Goal: Transaction & Acquisition: Download file/media

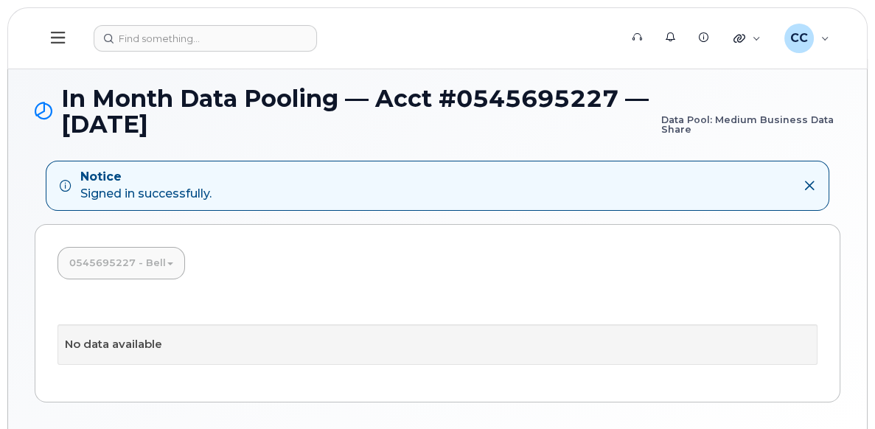
click at [60, 46] on button at bounding box center [58, 38] width 47 height 43
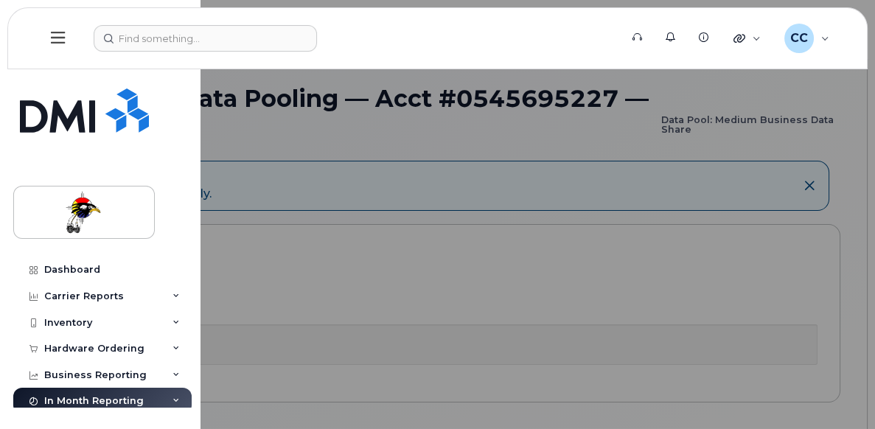
click at [101, 298] on div "Carrier Reports" at bounding box center [84, 296] width 80 height 12
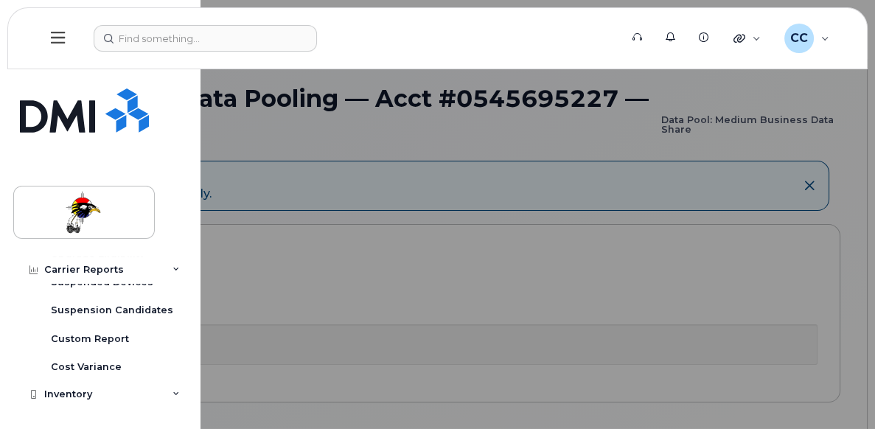
scroll to position [368, 0]
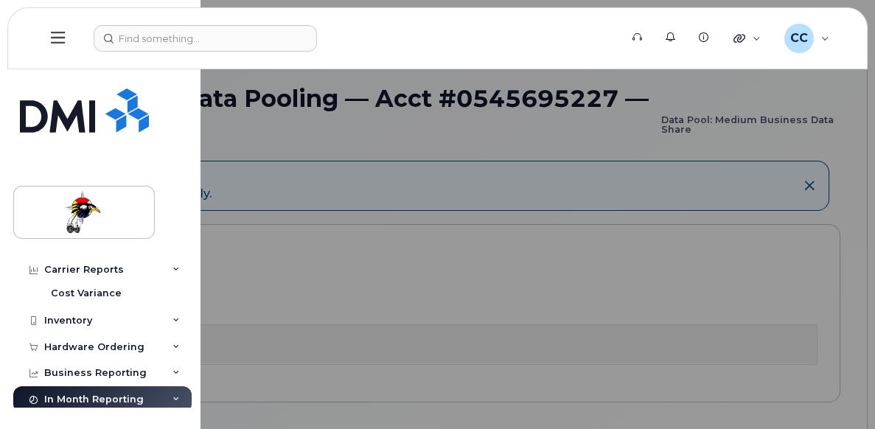
click at [108, 372] on div "Business Reporting" at bounding box center [95, 373] width 102 height 12
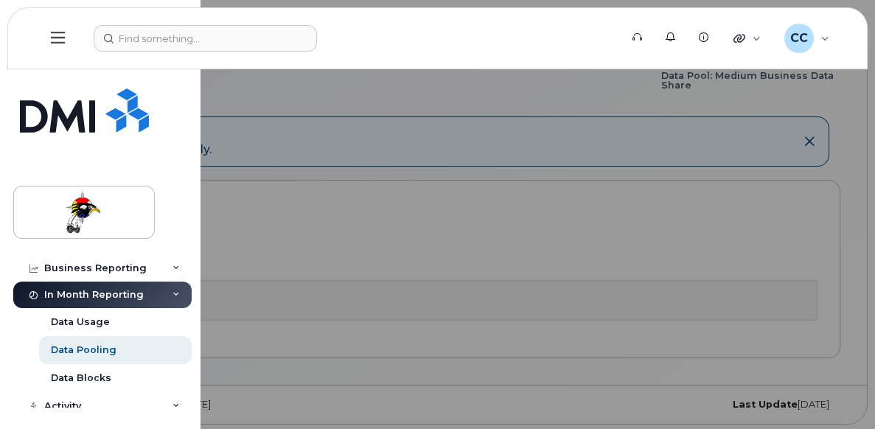
scroll to position [556, 0]
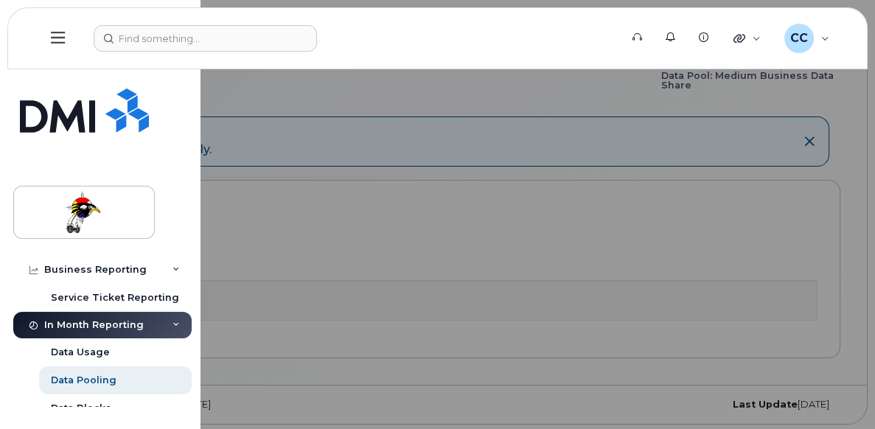
click at [111, 329] on div "In Month Reporting" at bounding box center [93, 325] width 99 height 12
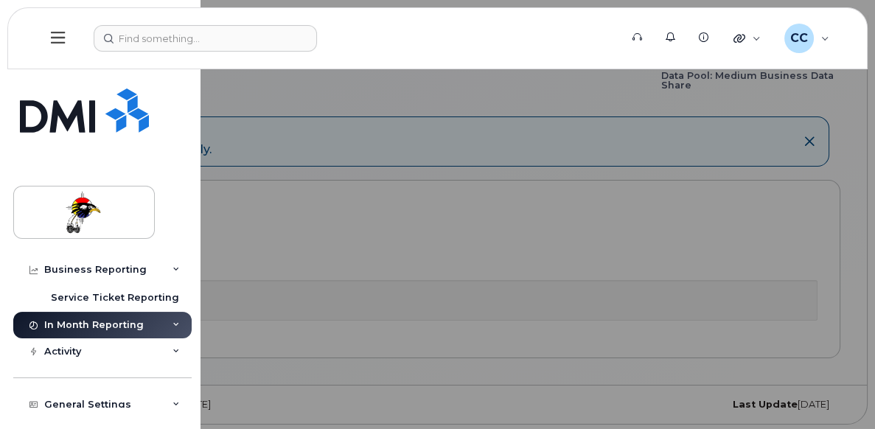
click at [111, 328] on div "In Month Reporting" at bounding box center [93, 325] width 99 height 12
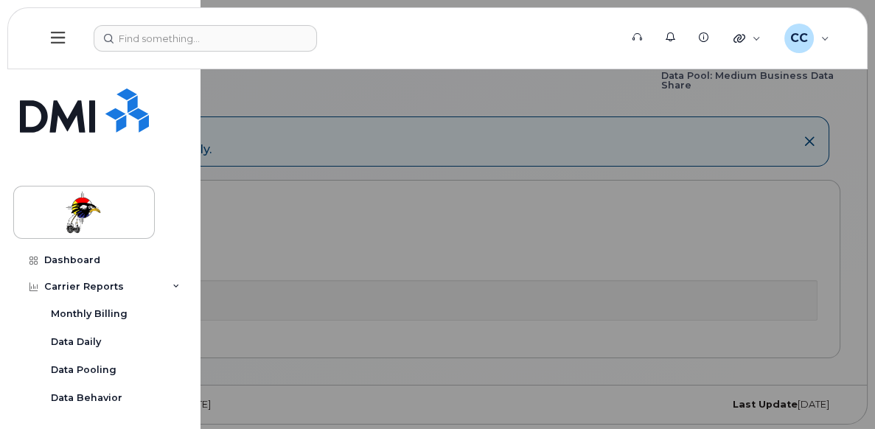
scroll to position [0, 0]
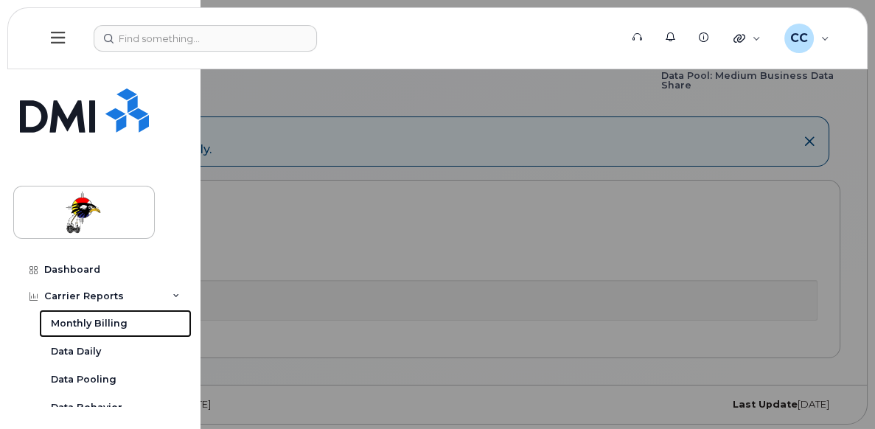
click at [105, 321] on div "Monthly Billing" at bounding box center [89, 323] width 77 height 13
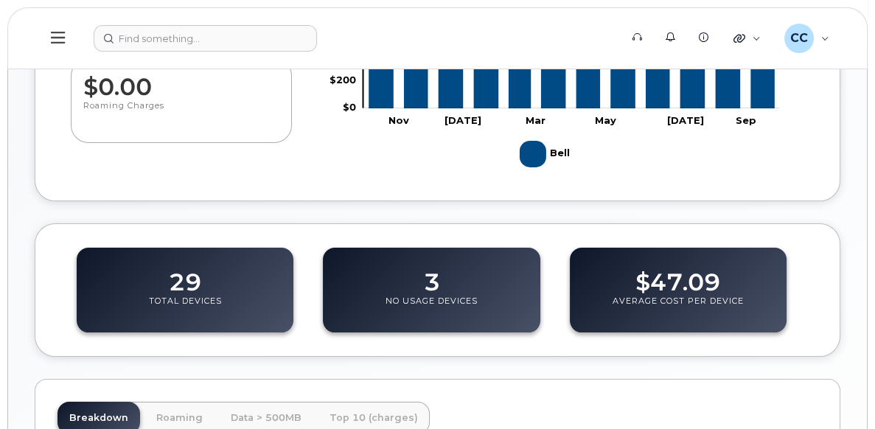
scroll to position [351, 0]
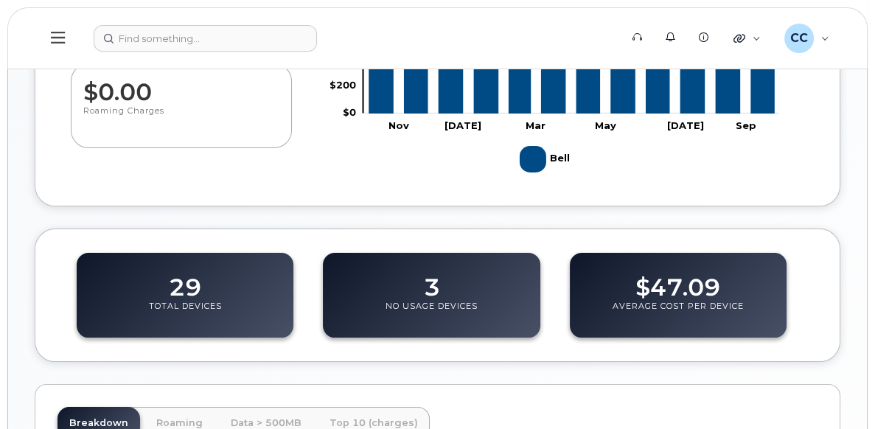
click at [52, 36] on icon at bounding box center [58, 37] width 14 height 16
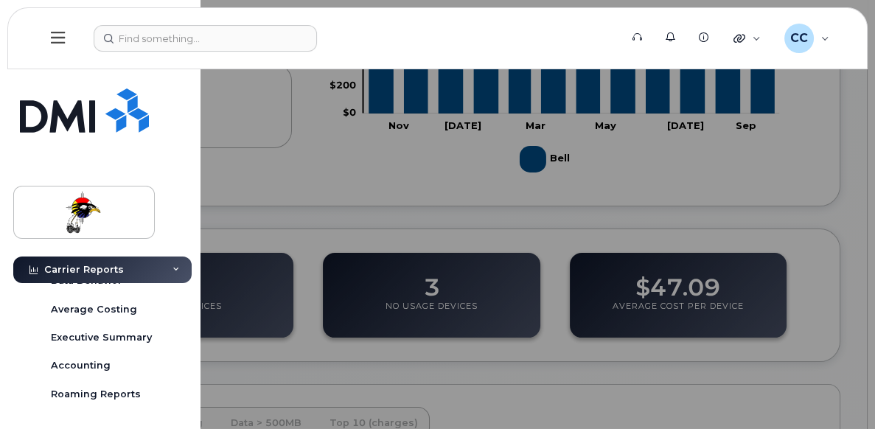
scroll to position [147, 0]
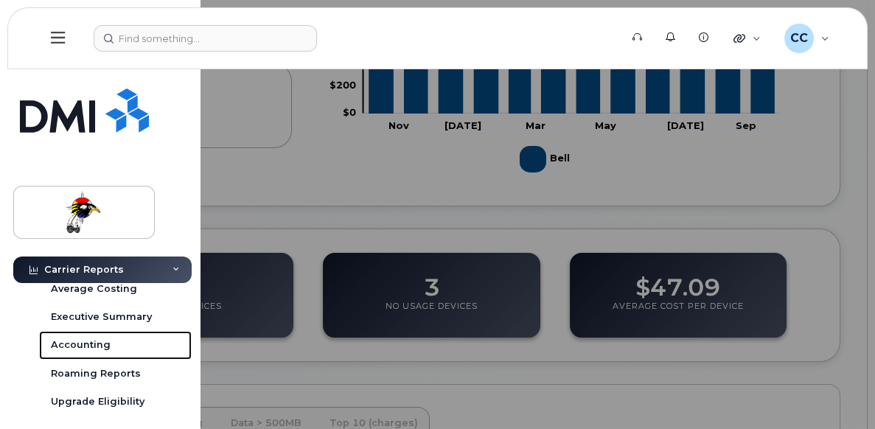
click at [100, 344] on div "Accounting" at bounding box center [81, 344] width 60 height 13
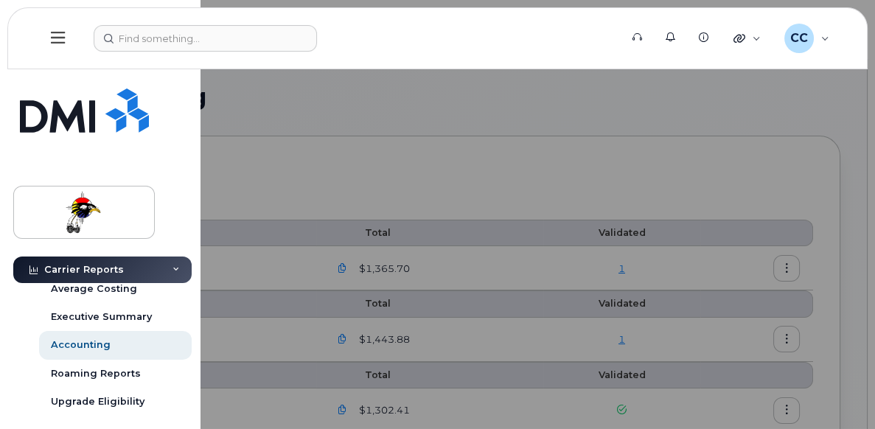
click at [296, 148] on div at bounding box center [437, 214] width 875 height 429
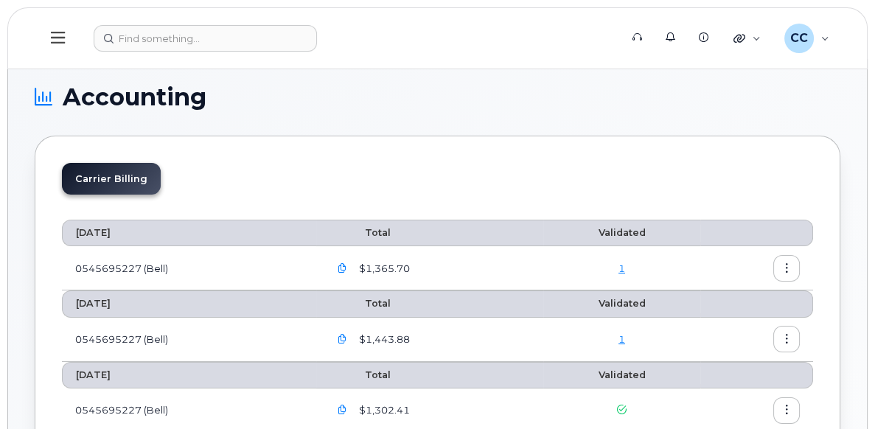
click at [125, 266] on td "0545695227 (Bell)" at bounding box center [189, 268] width 254 height 44
click at [343, 265] on icon "button" at bounding box center [342, 269] width 10 height 10
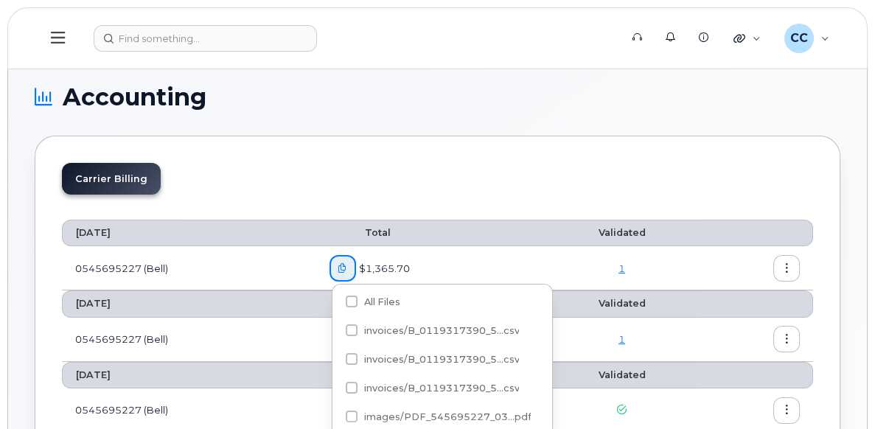
click at [781, 267] on button "button" at bounding box center [786, 268] width 27 height 27
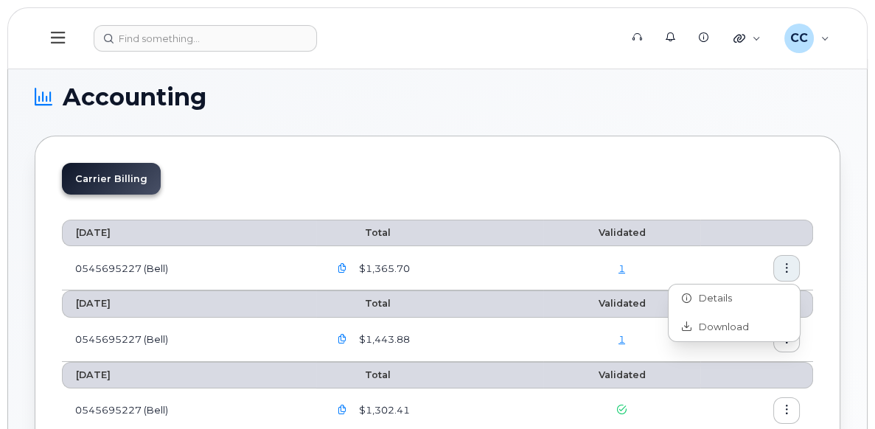
click at [709, 323] on span "Download" at bounding box center [719, 326] width 57 height 13
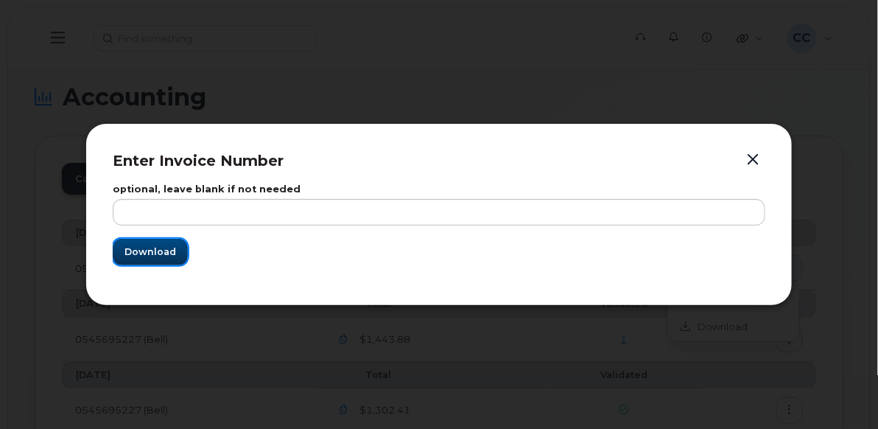
click at [147, 249] on span "Download" at bounding box center [151, 252] width 52 height 14
